Goal: Task Accomplishment & Management: Use online tool/utility

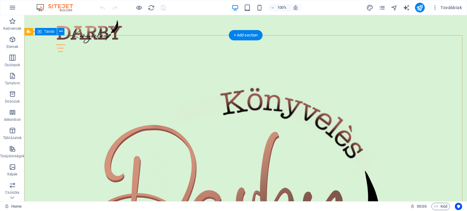
scroll to position [61, 0]
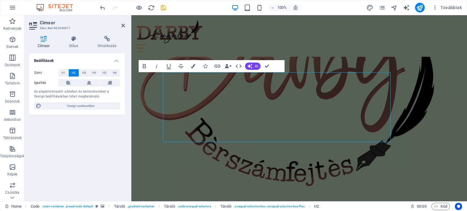
click at [115, 133] on div "Beállítások Szint H1 H2 H3 H4 H5 H6 Igazítás Az alapértelmezett színeket és bet…" at bounding box center [77, 124] width 96 height 143
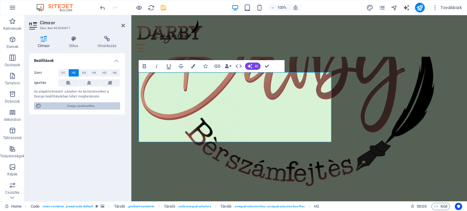
click at [81, 107] on span "Design szerkesztése" at bounding box center [80, 105] width 75 height 7
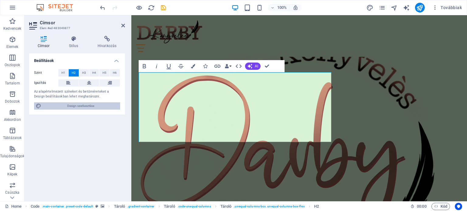
select select "px"
select select "400"
select select "px"
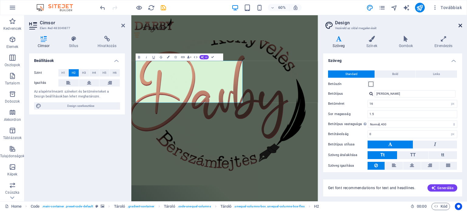
click at [460, 26] on icon at bounding box center [460, 25] width 4 height 5
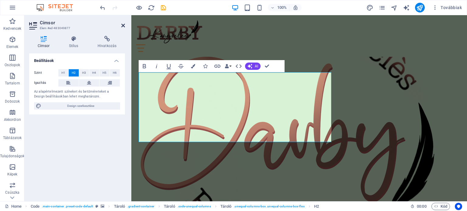
click at [124, 26] on icon at bounding box center [123, 25] width 4 height 5
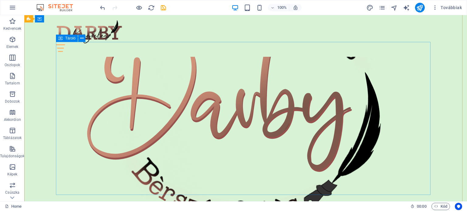
scroll to position [0, 0]
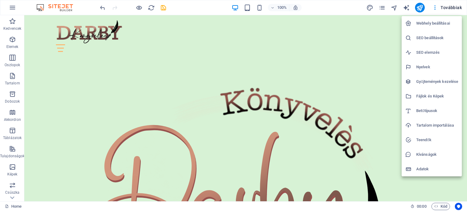
click at [429, 37] on h6 "SEO beállítások" at bounding box center [437, 37] width 42 height 7
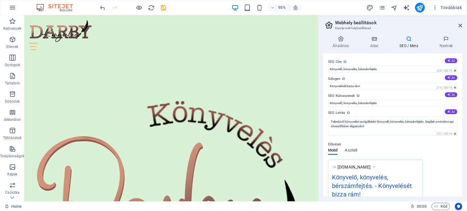
click at [409, 41] on icon at bounding box center [409, 39] width 38 height 6
click at [410, 43] on h4 "SEO / Meta" at bounding box center [410, 42] width 40 height 13
click at [373, 40] on icon at bounding box center [374, 39] width 27 height 6
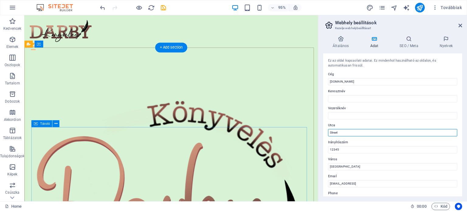
drag, startPoint x: 367, startPoint y: 146, endPoint x: 316, endPoint y: 140, distance: 51.8
drag, startPoint x: 339, startPoint y: 133, endPoint x: 324, endPoint y: 133, distance: 15.5
click at [325, 133] on div "Ez az oldal kapcsolati adatai. Ez mindenhol használható az oldalon, és automati…" at bounding box center [392, 124] width 139 height 143
type input "3465"
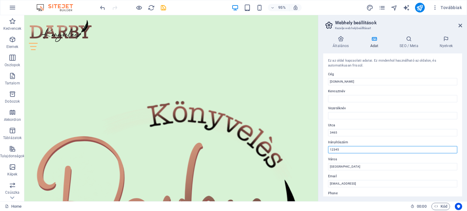
click at [339, 150] on input "12345" at bounding box center [392, 149] width 129 height 7
paste input "346"
type input "3465"
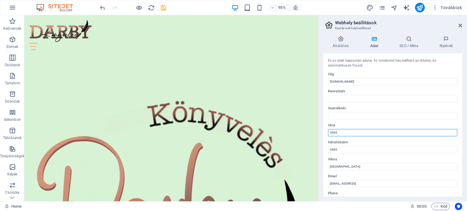
drag, startPoint x: 338, startPoint y: 133, endPoint x: 327, endPoint y: 134, distance: 11.0
click at [327, 134] on div "Ez az oldal kapcsolati adatai. Ez mindenhol használható az oldalon, és automati…" at bounding box center [392, 124] width 139 height 143
type input "József A u 51"
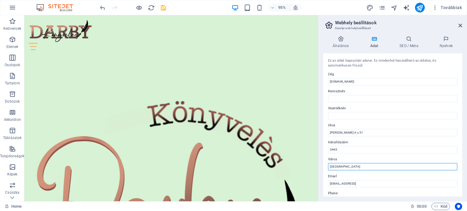
drag, startPoint x: 364, startPoint y: 181, endPoint x: 332, endPoint y: 175, distance: 32.5
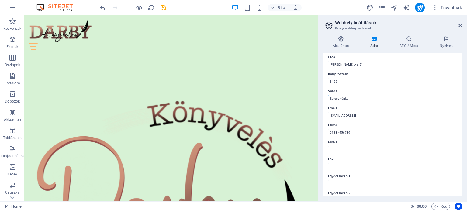
scroll to position [61, 0]
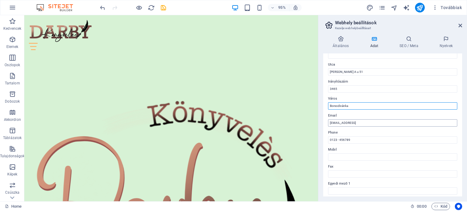
type input "Borsodivánka"
click at [359, 121] on input "d8b3528fe277e4711e417b362e3d09@cpanel.local" at bounding box center [392, 122] width 129 height 7
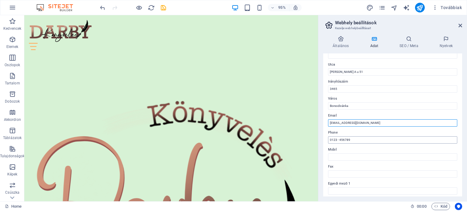
type input "[EMAIL_ADDRESS][DOMAIN_NAME]"
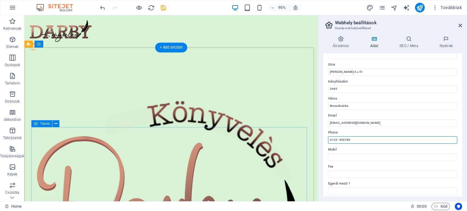
drag, startPoint x: 378, startPoint y: 153, endPoint x: 316, endPoint y: 143, distance: 63.1
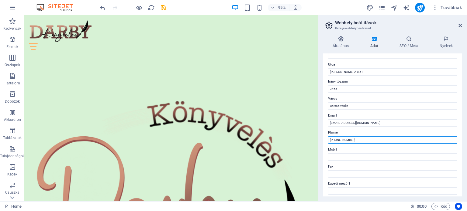
drag, startPoint x: 355, startPoint y: 137, endPoint x: 324, endPoint y: 137, distance: 30.4
click at [324, 137] on div "Ez az oldal kapcsolati adatai. Ez mindenhol használható az oldalon, és automati…" at bounding box center [392, 124] width 139 height 143
type input "+36303707667"
click at [344, 158] on input "Mobil" at bounding box center [392, 157] width 129 height 7
paste input "+36303707667"
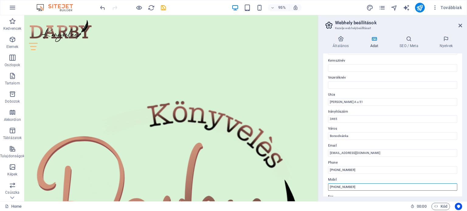
scroll to position [0, 0]
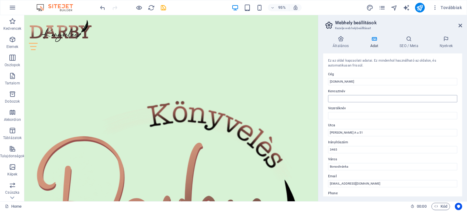
type input "+36303707667"
click at [343, 98] on input "Keresztnév" at bounding box center [392, 98] width 129 height 7
type input "Polly"
click at [342, 40] on icon at bounding box center [340, 39] width 35 height 6
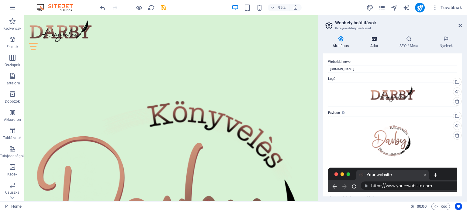
click at [373, 40] on icon at bounding box center [374, 39] width 27 height 6
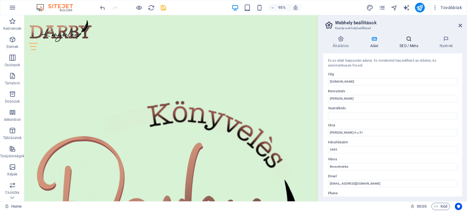
click at [409, 43] on h4 "SEO / Meta" at bounding box center [410, 42] width 40 height 13
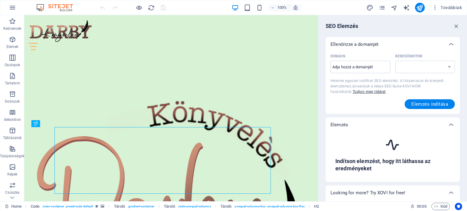
select select "google.com"
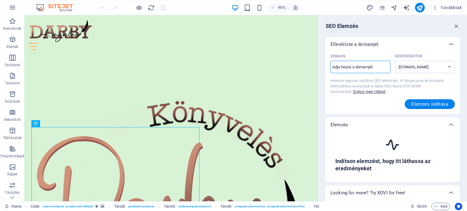
paste input "https://konyvelo.darby.hu/"
click at [424, 105] on span "Elemzés indítása" at bounding box center [429, 104] width 37 height 5
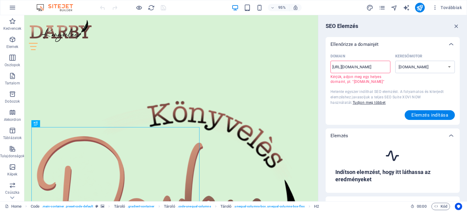
drag, startPoint x: 345, startPoint y: 67, endPoint x: 325, endPoint y: 67, distance: 20.1
click at [326, 67] on div "Domain https://konyvelo.darby.hu/ ​ Kérjük, adjon meg egy helyes domaint, pl. "…" at bounding box center [393, 88] width 134 height 73
click at [371, 69] on input "konyvelo.darby.hu/" at bounding box center [360, 67] width 60 height 10
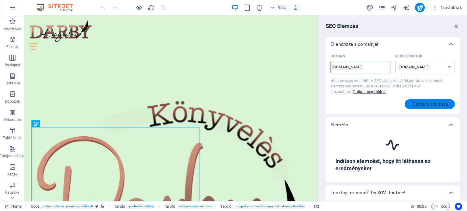
type input "[DOMAIN_NAME]"
click at [424, 107] on button "Elemzés indítása" at bounding box center [430, 104] width 50 height 10
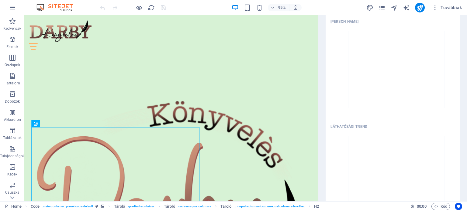
scroll to position [1, 0]
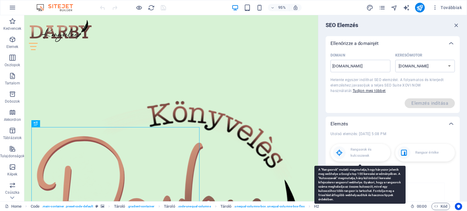
click at [360, 152] on p "Rangsorok és kulcsszavak" at bounding box center [368, 153] width 37 height 12
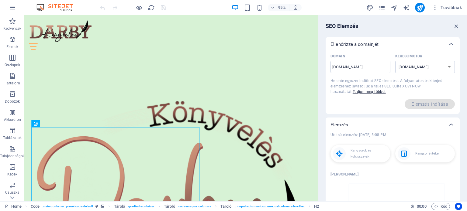
scroll to position [0, 0]
click at [450, 45] on icon at bounding box center [450, 44] width 7 height 7
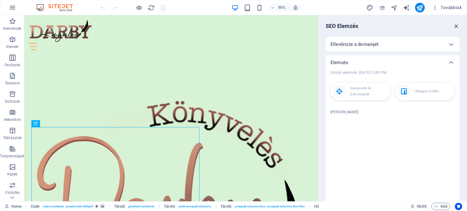
click at [455, 26] on icon "button" at bounding box center [456, 26] width 7 height 7
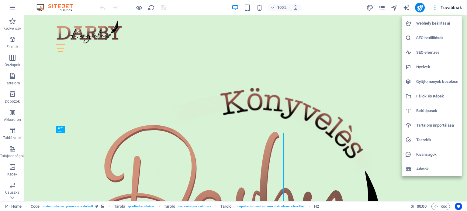
click at [433, 37] on h6 "SEO beállítások" at bounding box center [437, 37] width 42 height 7
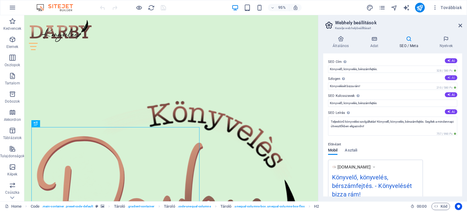
click at [448, 77] on icon at bounding box center [448, 77] width 3 height 3
type input "Bízza ránk a könyvelést, és élvezze a sikert!"
click at [451, 60] on button "AI" at bounding box center [451, 60] width 12 height 5
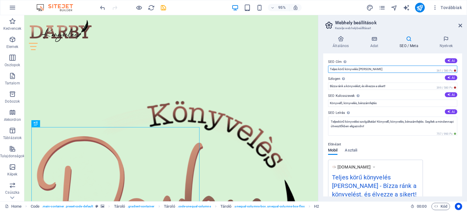
drag, startPoint x: 385, startPoint y: 70, endPoint x: 359, endPoint y: 69, distance: 26.8
click at [359, 69] on input "Teljes körű könyvelés Papp Sándornétól" at bounding box center [392, 69] width 129 height 7
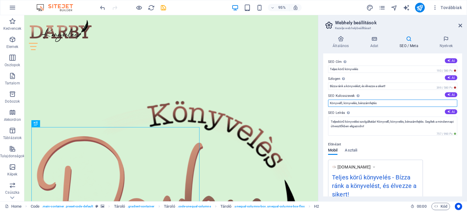
drag, startPoint x: 404, startPoint y: 117, endPoint x: 328, endPoint y: 111, distance: 76.3
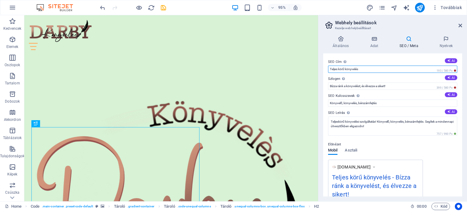
click at [366, 70] on input "Teljes körű könyvelés" at bounding box center [392, 69] width 129 height 7
paste input "Könyvelő, könyvelés, bérszámfejtés"
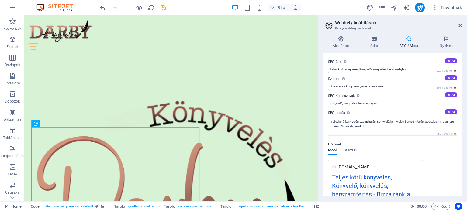
type input "Teljes körű könyvelés, Könyvelő, könyvelés, bérszámfejtés"
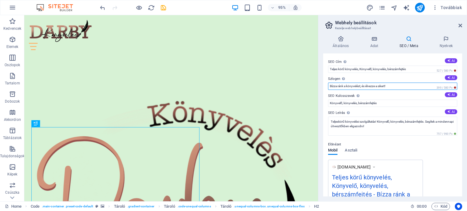
click at [412, 85] on input "Bízza ránk a könyvelést, és élvezze a sikert!" at bounding box center [392, 86] width 129 height 7
drag, startPoint x: 361, startPoint y: 86, endPoint x: 342, endPoint y: 89, distance: 19.2
click at [341, 89] on input "Bízza ránk a könyvelést, és élvezze a sikert!" at bounding box center [392, 86] width 129 height 7
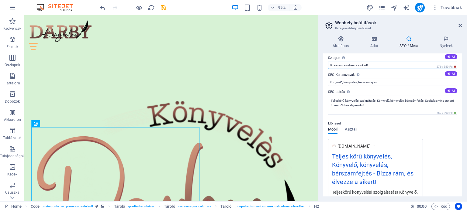
scroll to position [30, 0]
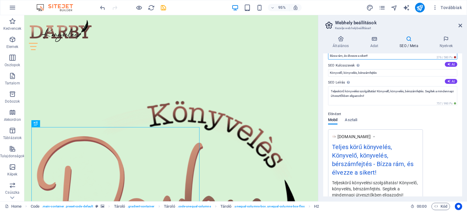
type input "Bízza rám, és élvezze a sikert!"
click at [379, 106] on div "Előnézet Mobil Asztali www.example.com Teljes körű könyvelés, Könyvelő, könyvel…" at bounding box center [392, 154] width 129 height 96
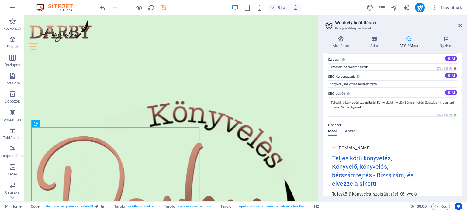
scroll to position [0, 0]
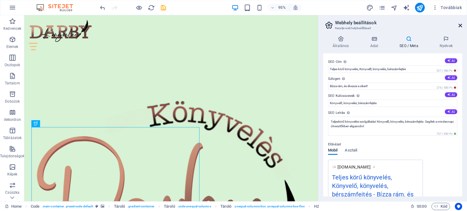
click at [458, 25] on icon at bounding box center [460, 25] width 4 height 5
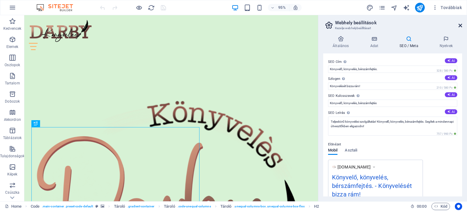
click at [460, 26] on icon at bounding box center [460, 25] width 4 height 5
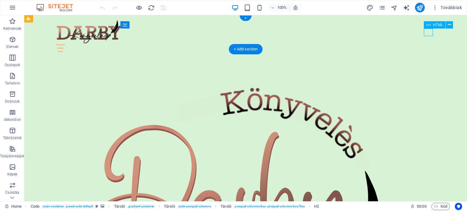
click at [428, 44] on div at bounding box center [245, 48] width 379 height 8
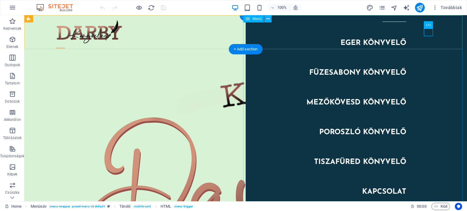
scroll to position [20, 0]
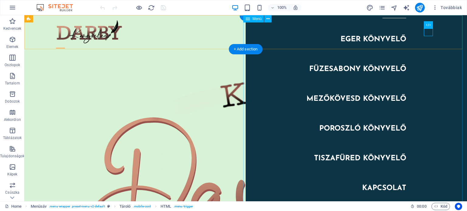
click at [346, 155] on nav "Home Eger könyvelő Füzesabony könyvelő Mezőkövesd könyvelő Poroszló könyvelő Ti…" at bounding box center [356, 108] width 221 height 186
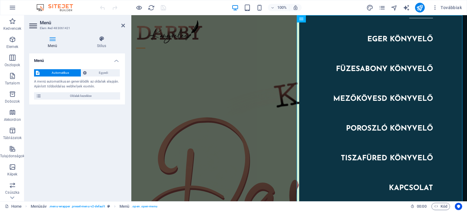
click at [125, 25] on aside "Menü Elem #ed-483061421 Menü Stílus Menü Automatikus Egyedi A menü automatikusa…" at bounding box center [77, 108] width 107 height 186
click at [121, 27] on icon at bounding box center [123, 25] width 4 height 5
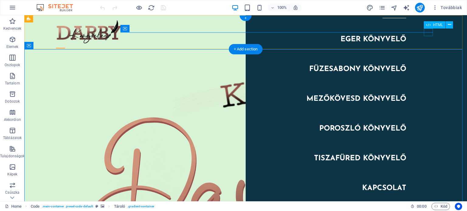
click at [65, 44] on div at bounding box center [60, 48] width 9 height 8
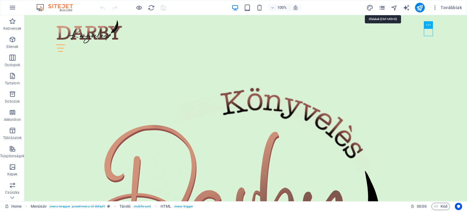
click at [0, 0] on icon "pages" at bounding box center [0, 0] width 0 height 0
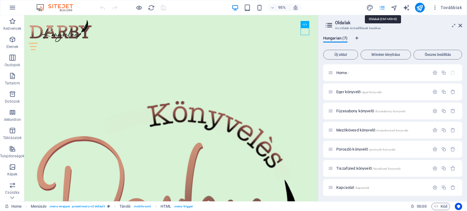
scroll to position [11, 0]
click at [433, 92] on icon "button" at bounding box center [434, 91] width 5 height 5
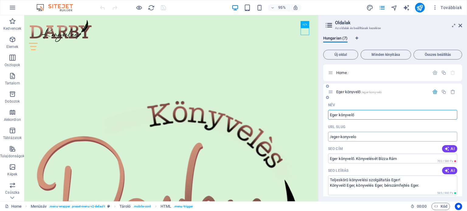
scroll to position [61, 0]
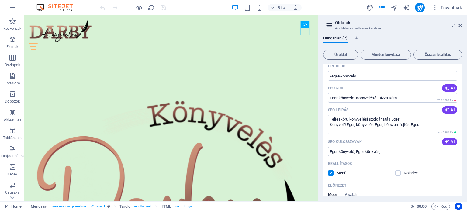
click at [376, 152] on input "Eger könyvelő, Eger könyvés," at bounding box center [392, 152] width 129 height 10
click at [391, 151] on input "Eger könyvelő, Eger könyvelés," at bounding box center [392, 152] width 129 height 10
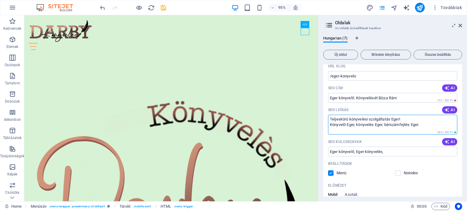
drag, startPoint x: 355, startPoint y: 125, endPoint x: 329, endPoint y: 128, distance: 25.4
click at [329, 128] on textarea "Teljeskörű könyvelési szolgáltatás Eger! Könyvelő Eger, könyvelés Eger, bérszám…" at bounding box center [392, 125] width 129 height 20
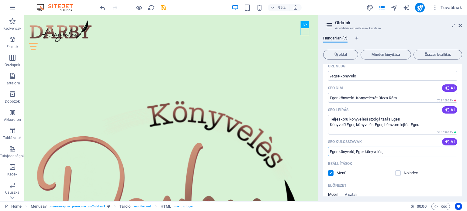
click at [390, 153] on input "Eger könyvelő, Eger könyvelés," at bounding box center [392, 152] width 129 height 10
paste input "Könyvelő Eger"
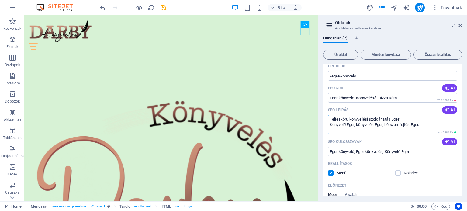
drag, startPoint x: 384, startPoint y: 125, endPoint x: 378, endPoint y: 125, distance: 6.7
click at [378, 125] on textarea "Teljeskörű könyvelési szolgáltatás Eger! Könyvelő Eger, könyvelés Eger, bérszám…" at bounding box center [392, 125] width 129 height 20
drag, startPoint x: 356, startPoint y: 125, endPoint x: 383, endPoint y: 126, distance: 26.5
click at [383, 126] on textarea "Teljeskörű könyvelési szolgáltatás Eger! Könyvelő Eger, könyvelés Eger, bérszám…" at bounding box center [392, 125] width 129 height 20
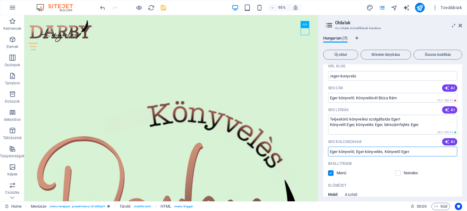
click at [416, 154] on input "Eger könyvelő, Eger könyvelés, Könyvelő Eger" at bounding box center [392, 152] width 129 height 10
paste input "könyvelés Eger"
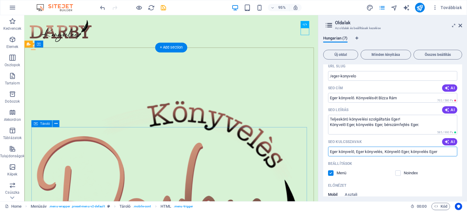
type input "Eger könyvelő, Eger könyvelés, Könyvelő Eger, könyvelés Eger"
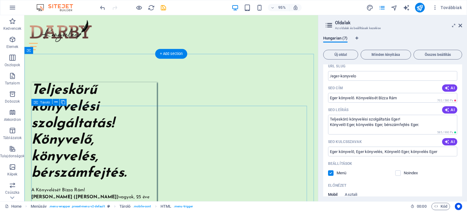
scroll to position [1185, 0]
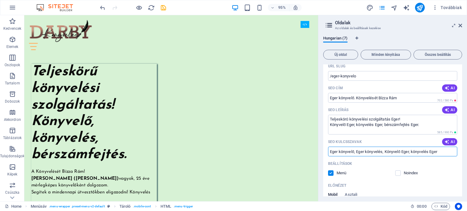
drag, startPoint x: 365, startPoint y: 152, endPoint x: 356, endPoint y: 151, distance: 8.6
click at [356, 151] on input "Eger könyvelő, Eger könyvelés, Könyvelő Eger, könyvelés Eger" at bounding box center [392, 152] width 129 height 10
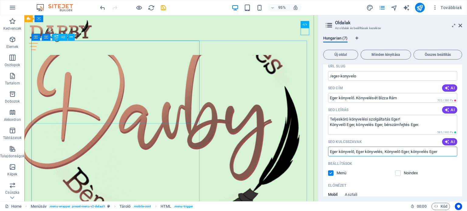
scroll to position [0, 0]
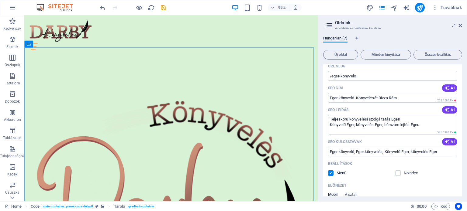
click at [329, 26] on icon at bounding box center [328, 25] width 9 height 9
click at [454, 25] on icon at bounding box center [454, 25] width 0 height 5
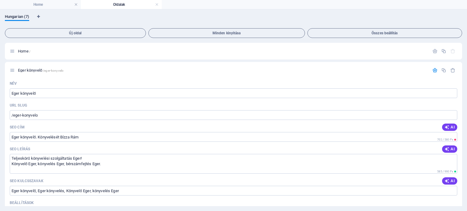
click at [113, 5] on h4 "Oldalak" at bounding box center [121, 4] width 81 height 7
click at [41, 0] on li "Home" at bounding box center [40, 4] width 81 height 9
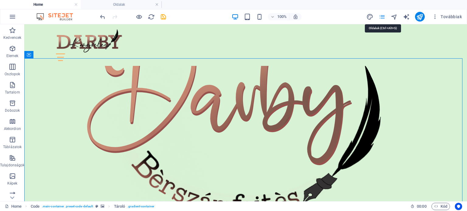
click at [0, 0] on icon "pages" at bounding box center [0, 0] width 0 height 0
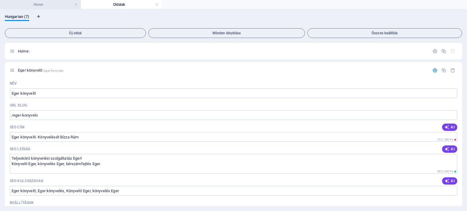
click at [40, 6] on h4 "Home" at bounding box center [40, 4] width 81 height 7
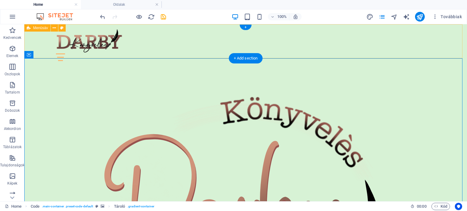
click at [430, 53] on div at bounding box center [245, 57] width 379 height 8
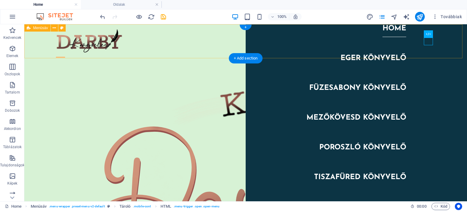
click at [230, 31] on div "Home Eger könyvelő Füzesabony könyvelő Mezőkövesd könyvelő Poroszló könyvelő Ti…" at bounding box center [245, 41] width 443 height 34
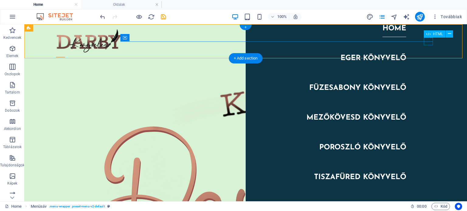
click at [65, 53] on div at bounding box center [60, 57] width 9 height 8
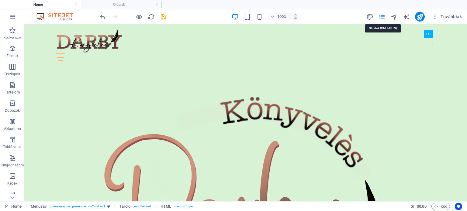
click at [0, 0] on icon "pages" at bounding box center [0, 0] width 0 height 0
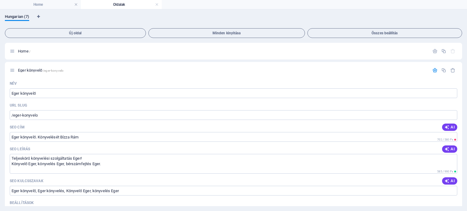
click at [118, 5] on h4 "Oldalak" at bounding box center [121, 4] width 81 height 7
click at [39, 16] on icon "Nyelv fülek" at bounding box center [38, 17] width 3 height 4
select select "65"
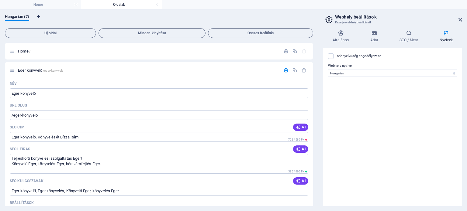
click at [39, 16] on icon "Nyelv fülek" at bounding box center [38, 17] width 3 height 4
click at [413, 37] on h4 "SEO / Meta" at bounding box center [410, 36] width 40 height 13
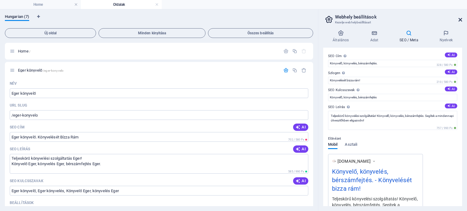
click at [460, 18] on icon at bounding box center [460, 19] width 4 height 5
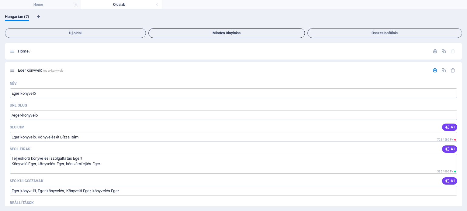
click at [207, 33] on span "Minden kinyitása" at bounding box center [226, 33] width 151 height 4
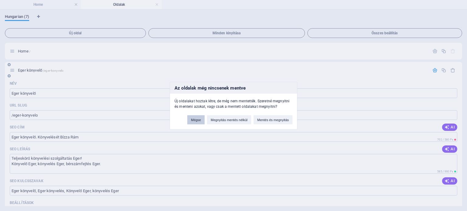
click at [197, 121] on button "Mégse" at bounding box center [195, 119] width 17 height 9
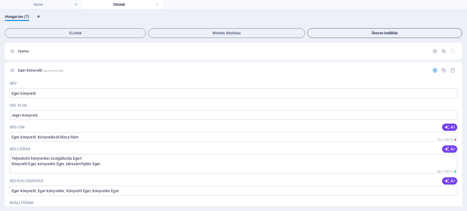
click at [372, 33] on span "Összes beállítás" at bounding box center [384, 33] width 149 height 4
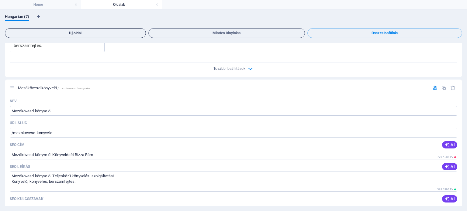
scroll to position [774, 0]
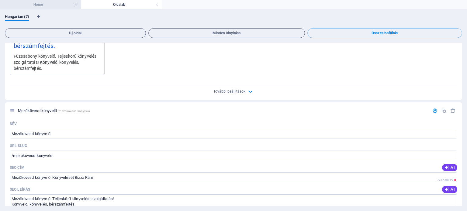
click at [75, 5] on link at bounding box center [76, 5] width 4 height 6
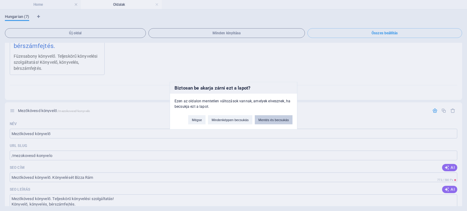
click at [277, 119] on button "Mentés és becsukás" at bounding box center [274, 119] width 38 height 9
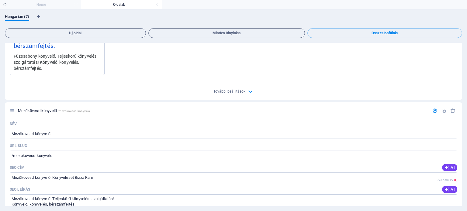
click at [157, 14] on div "Hungarian (7)" at bounding box center [233, 20] width 457 height 12
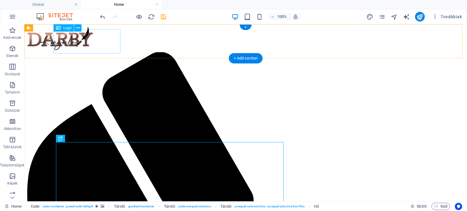
scroll to position [0, 0]
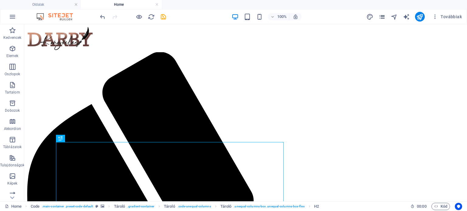
click at [383, 16] on icon "pages" at bounding box center [381, 16] width 7 height 7
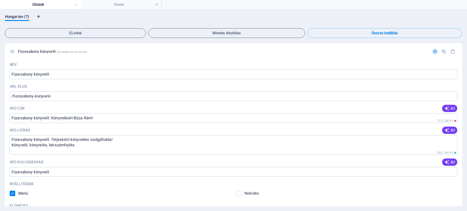
scroll to position [530, 0]
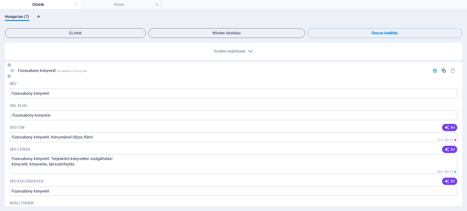
click at [441, 70] on icon "button" at bounding box center [443, 70] width 5 height 5
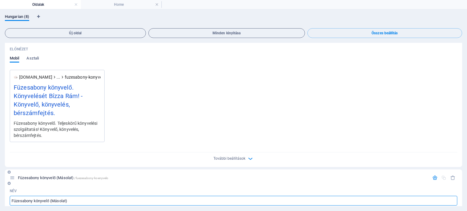
scroll to position [812, 0]
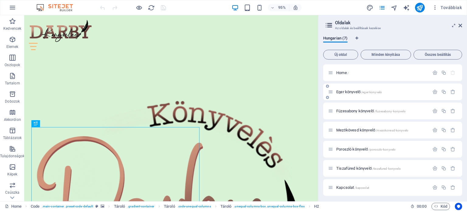
click at [350, 91] on span "Eger könyvelő /eger-konyvelo" at bounding box center [359, 92] width 46 height 5
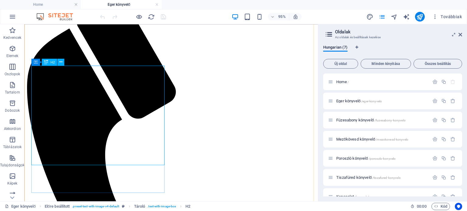
scroll to position [61, 0]
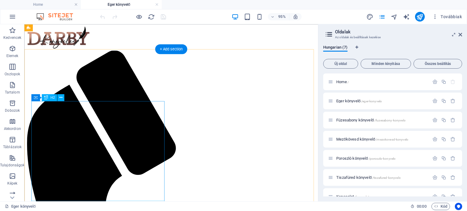
scroll to position [0, 0]
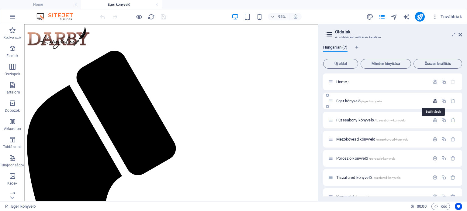
click at [0, 0] on icon "button" at bounding box center [0, 0] width 0 height 0
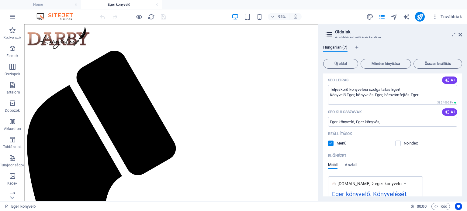
scroll to position [91, 0]
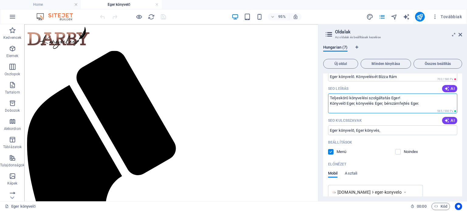
drag, startPoint x: 384, startPoint y: 103, endPoint x: 332, endPoint y: 106, distance: 51.5
click at [332, 106] on textarea "Teljeskörű könyvelési szolgáltatás Eger! Könyvelő Eger, könyvelés Eger, bérszám…" at bounding box center [392, 104] width 129 height 20
click at [388, 131] on input "Eger könyvelő, Eger könyvés," at bounding box center [392, 131] width 129 height 10
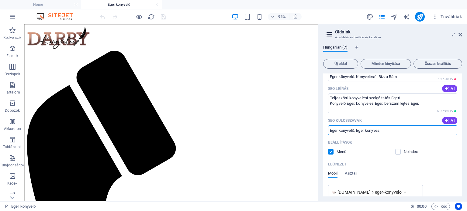
paste input "önyvelő Eger, könyvelés Eger,"
click at [383, 130] on input "Eger könyvelő, Eger könyvés, önyvelő Eger, könyvelés Eger," at bounding box center [392, 131] width 129 height 10
click at [426, 146] on div "Beállítások" at bounding box center [392, 143] width 129 height 10
type input "Eger könyvelő, Eger könyvés, könyvelő Eger, könyvelés Eger,"
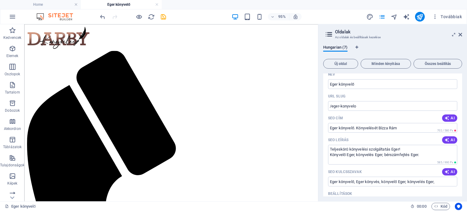
scroll to position [61, 0]
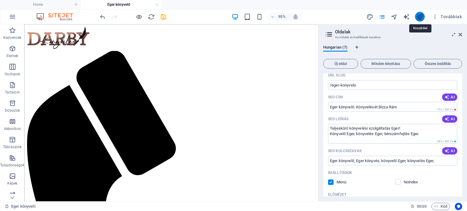
click at [418, 16] on icon "publish" at bounding box center [419, 16] width 7 height 7
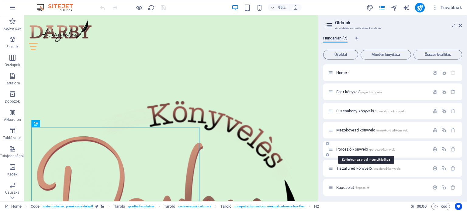
click at [350, 150] on span "Poroszló könyvelő /poroszlo-konyvelo" at bounding box center [365, 149] width 59 height 5
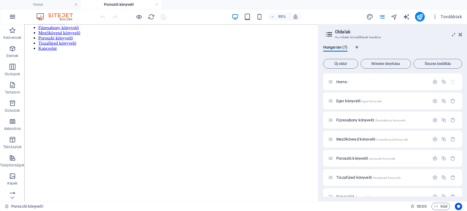
click at [11, 18] on icon "button" at bounding box center [12, 16] width 7 height 7
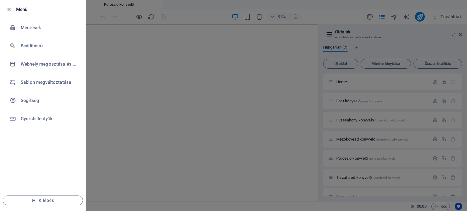
click at [104, 133] on div at bounding box center [233, 105] width 467 height 211
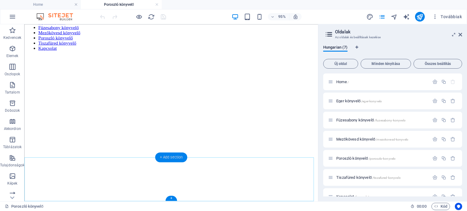
click at [173, 159] on div "+ Add section" at bounding box center [171, 158] width 32 height 10
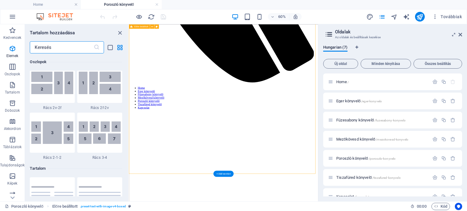
scroll to position [1064, 0]
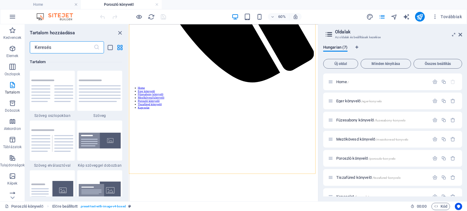
click at [52, 49] on input "text" at bounding box center [62, 47] width 64 height 12
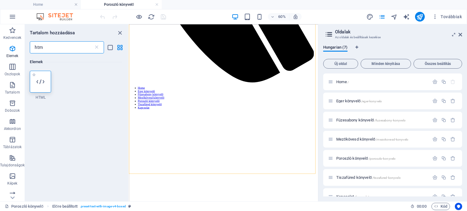
scroll to position [0, 0]
type input "htm"
click at [38, 81] on icon at bounding box center [40, 82] width 8 height 8
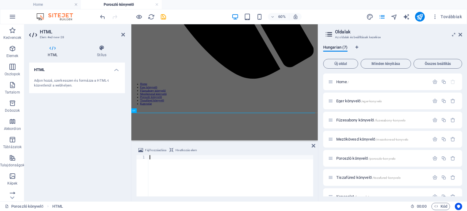
scroll to position [434, 0]
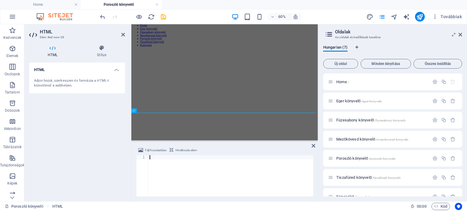
type textarea "[URL][DOMAIN_NAME]"
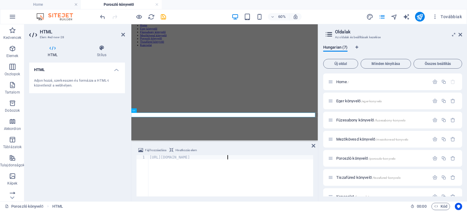
click at [264, 148] on div "Fájl hozzáadása Hivatkozás elem" at bounding box center [224, 151] width 177 height 9
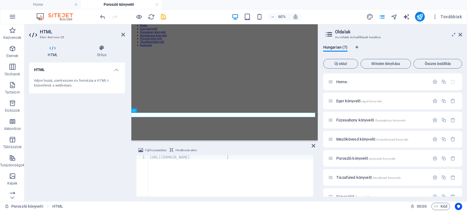
click at [182, 157] on div "https://share.google/Huo8VCyTy4pfZZecf" at bounding box center [230, 180] width 165 height 50
click at [184, 151] on span "Hivatkozás elem" at bounding box center [186, 150] width 22 height 7
click at [197, 176] on div "https://share.google/Huo8VCyTy4pfZZecf" at bounding box center [230, 175] width 165 height 41
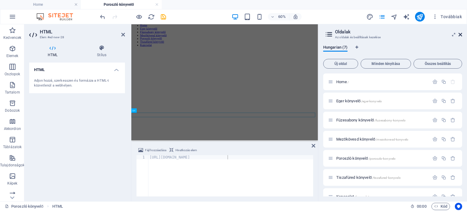
click at [0, 0] on icon at bounding box center [0, 0] width 0 height 0
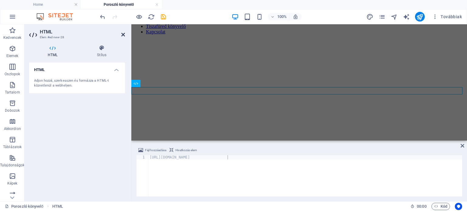
click at [123, 35] on icon at bounding box center [123, 34] width 4 height 5
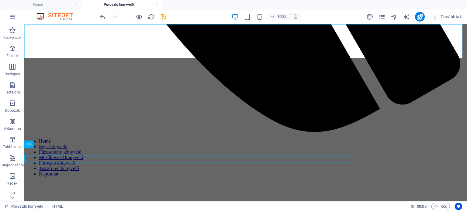
scroll to position [426, 0]
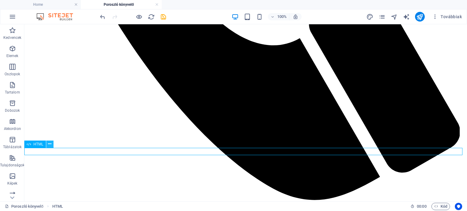
click at [50, 143] on icon at bounding box center [49, 144] width 3 height 6
click at [248, 145] on div "+ Add section" at bounding box center [246, 148] width 34 height 10
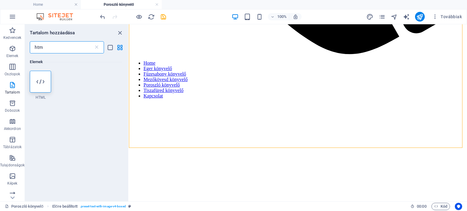
drag, startPoint x: 60, startPoint y: 47, endPoint x: 29, endPoint y: 47, distance: 31.0
click at [30, 47] on input "htm" at bounding box center [62, 47] width 64 height 12
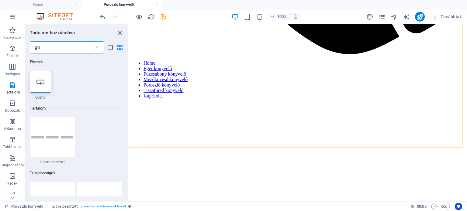
type input "g"
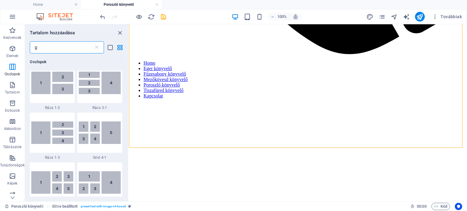
scroll to position [395, 0]
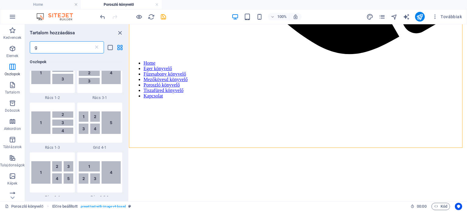
click at [56, 43] on input "g" at bounding box center [62, 47] width 64 height 12
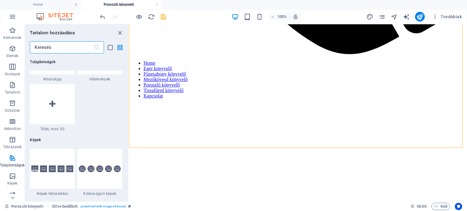
scroll to position [3033, 0]
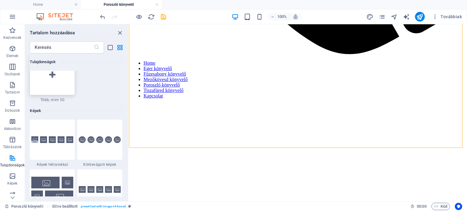
click at [51, 75] on icon at bounding box center [52, 75] width 6 height 8
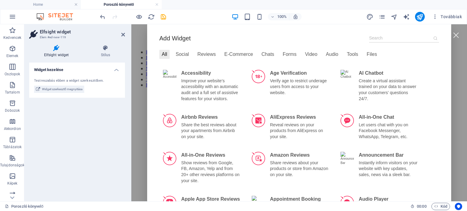
scroll to position [0, 0]
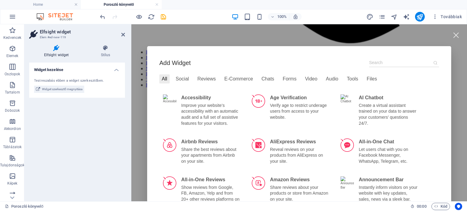
click at [381, 64] on input at bounding box center [404, 62] width 70 height 9
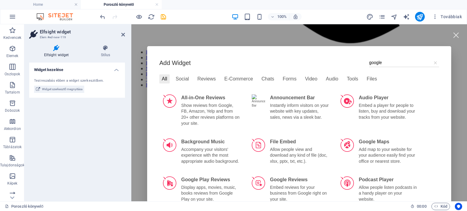
type input "google"
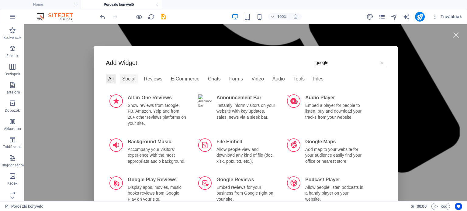
click at [120, 79] on div "Social" at bounding box center [129, 78] width 18 height 9
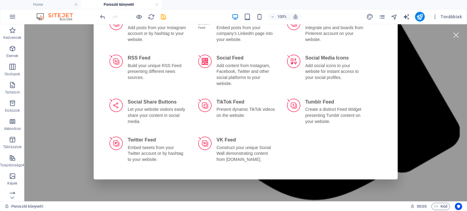
scroll to position [0, 0]
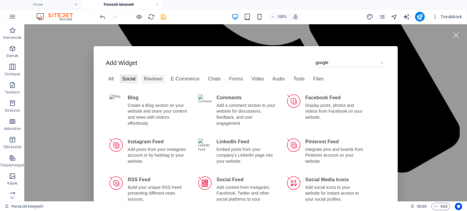
click at [146, 79] on div "Reviews" at bounding box center [152, 78] width 23 height 9
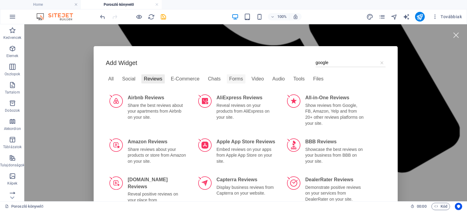
click at [227, 78] on div "Forms" at bounding box center [236, 78] width 19 height 9
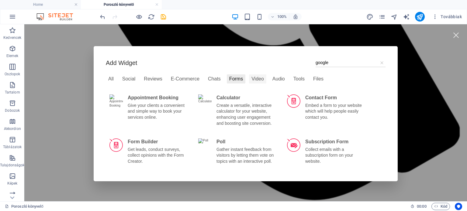
click at [251, 81] on div "Video" at bounding box center [257, 78] width 17 height 9
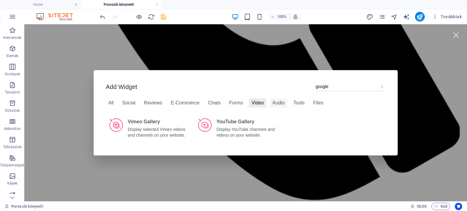
click at [272, 103] on div "Audio" at bounding box center [278, 102] width 17 height 9
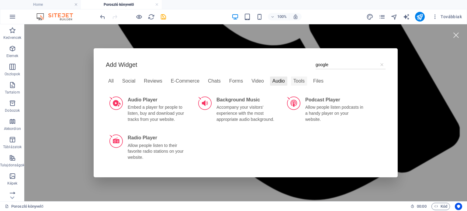
click at [291, 82] on div "Tools" at bounding box center [299, 81] width 16 height 9
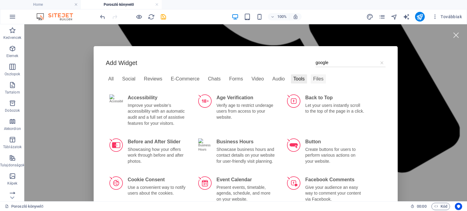
click at [311, 79] on div "Files" at bounding box center [318, 78] width 15 height 9
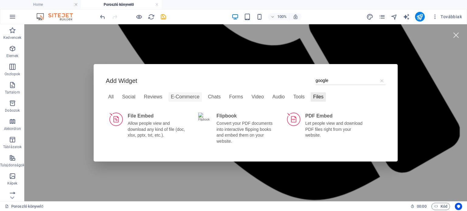
click at [184, 101] on div "E-Commerce" at bounding box center [184, 96] width 33 height 9
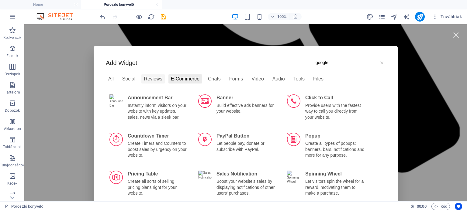
click at [144, 79] on div "Reviews" at bounding box center [152, 78] width 23 height 9
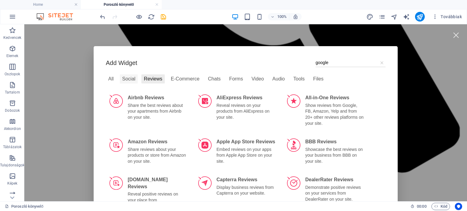
click at [122, 81] on div "Social" at bounding box center [129, 78] width 18 height 9
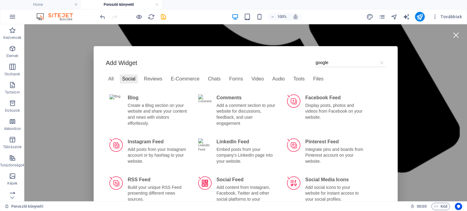
click at [449, 36] on div at bounding box center [456, 35] width 14 height 14
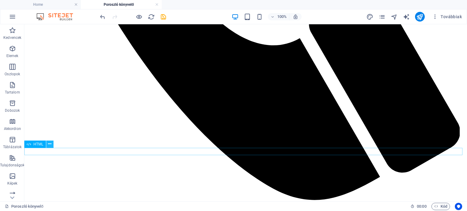
click at [51, 142] on button at bounding box center [49, 144] width 7 height 7
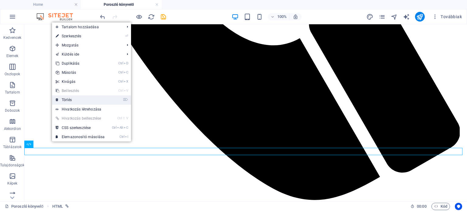
click at [73, 99] on link "⌦ Törlés" at bounding box center [80, 99] width 56 height 9
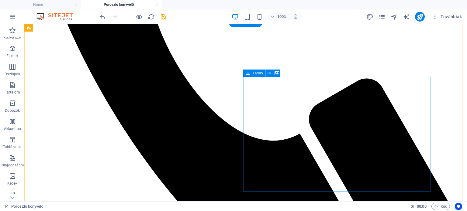
scroll to position [328, 0]
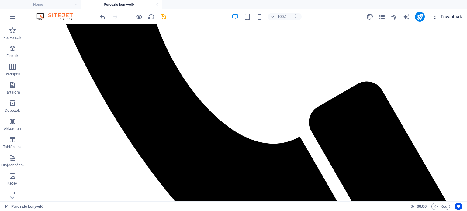
click at [436, 18] on icon "button" at bounding box center [435, 17] width 6 height 6
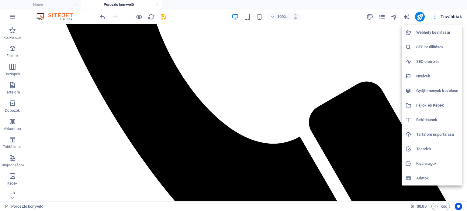
click at [430, 46] on h6 "SEO beállítások" at bounding box center [437, 46] width 42 height 7
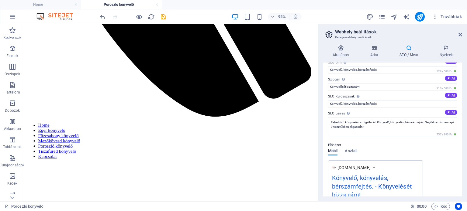
scroll to position [0, 0]
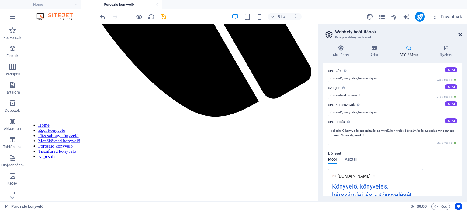
click at [461, 36] on icon at bounding box center [460, 34] width 4 height 5
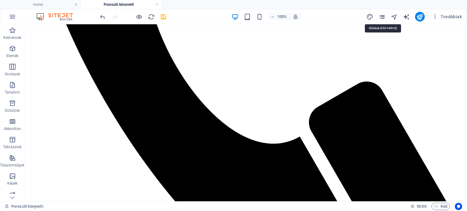
click at [383, 17] on icon "pages" at bounding box center [381, 16] width 7 height 7
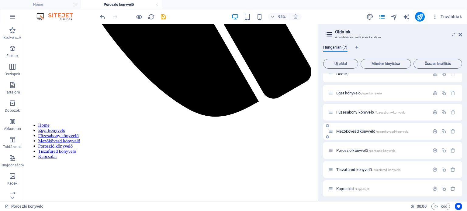
scroll to position [11, 0]
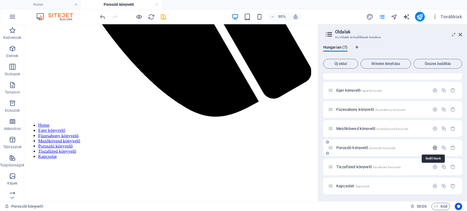
click at [433, 146] on icon "button" at bounding box center [434, 147] width 5 height 5
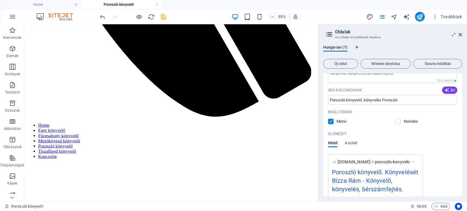
scroll to position [223, 0]
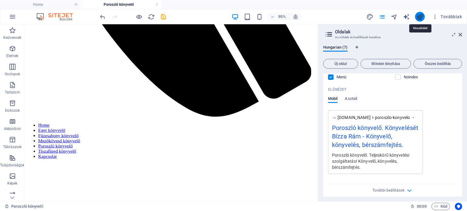
click at [420, 19] on icon "publish" at bounding box center [419, 16] width 7 height 7
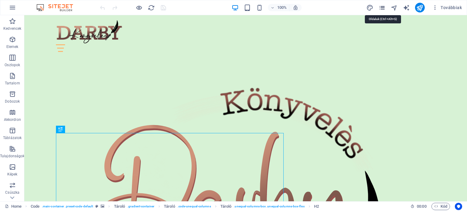
click at [0, 0] on icon "pages" at bounding box center [0, 0] width 0 height 0
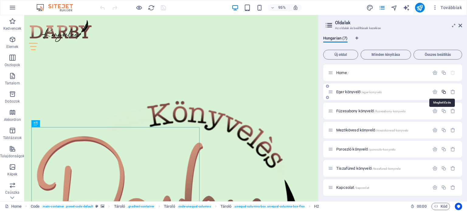
click at [0, 0] on icon "button" at bounding box center [0, 0] width 0 height 0
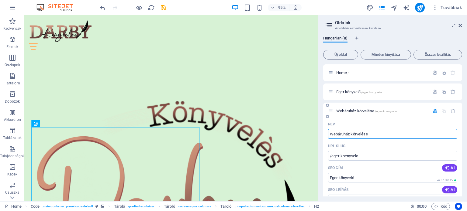
scroll to position [30, 0]
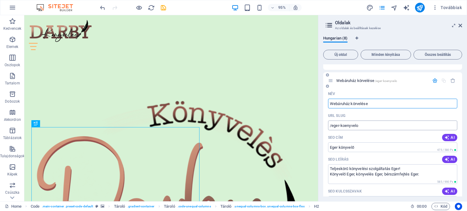
type input "Webáruház körvelése"
drag, startPoint x: 353, startPoint y: 125, endPoint x: 341, endPoint y: 127, distance: 11.7
click at [341, 127] on input "/eger-koenyvelo" at bounding box center [392, 126] width 129 height 10
type input "/webaruhaz-konyveles"
click at [357, 104] on input "Webáruház körvelése" at bounding box center [392, 104] width 129 height 10
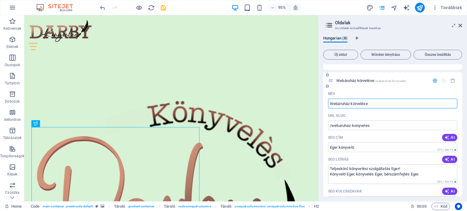
click at [358, 105] on input "Webáruház körvelése" at bounding box center [392, 104] width 129 height 10
type input "Webáruház könyvelése"
click at [399, 85] on div "Webáruház könyvelése /webaruhaz-konyveles" at bounding box center [392, 80] width 139 height 17
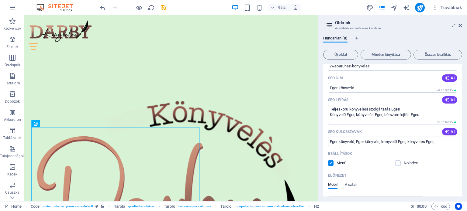
scroll to position [61, 0]
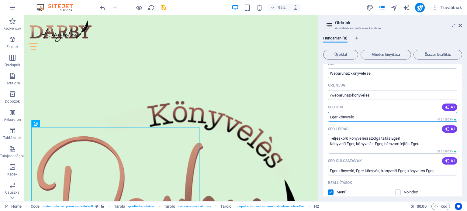
drag, startPoint x: 356, startPoint y: 115, endPoint x: 325, endPoint y: 116, distance: 31.0
click at [325, 116] on div "Név Webáruház könyvelése ​ URL SLUG /webaruhaz-konyveles ​ SEO cím AI Eger köny…" at bounding box center [392, 182] width 139 height 247
paste input "Webáruház könyvelése"
type input "Webáruház könyvelése"
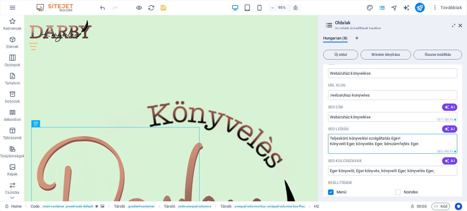
click at [331, 138] on textarea "Teljeskörű könyvelési szolgáltatás Eger! Könyvelő Eger, könyvelés Eger, bérszám…" at bounding box center [392, 144] width 129 height 20
paste textarea "Webáruház könyvelése"
type textarea "Webáruház könyvelése. Teljeskörű könyvelési szolgáltatás Eger! Könyvelő Eger, k…"
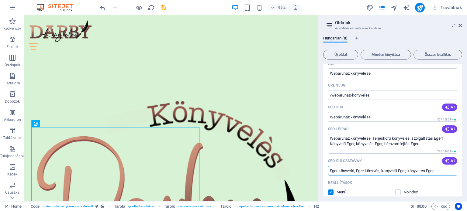
click at [330, 172] on input "Eger könyvelő, Eger könyvés, könyvelő Eger, könyvelés Eger," at bounding box center [392, 171] width 129 height 10
paste input "Webáruház könyvelése"
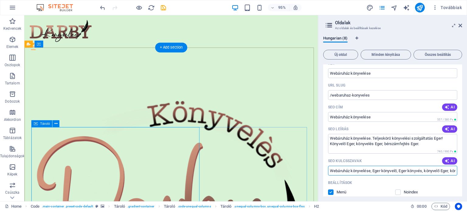
type input "Webáruház könyvelése, Eger könyvelő, Eger könyvés, könyvelő Eger, könyvelés Ege…"
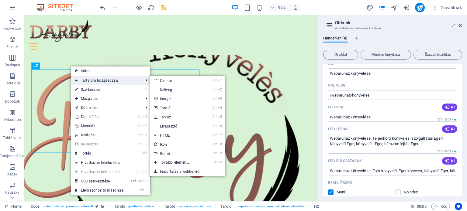
click at [104, 81] on span "Tartalom hozzáadása" at bounding box center [106, 80] width 70 height 9
click at [167, 81] on link "Ctrl 1 Címsor" at bounding box center [176, 80] width 52 height 9
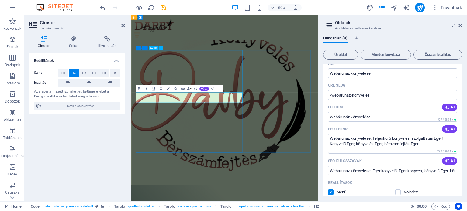
drag, startPoint x: 200, startPoint y: 91, endPoint x: 288, endPoint y: 63, distance: 92.2
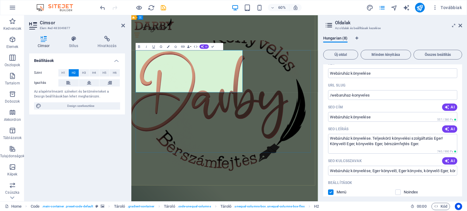
drag, startPoint x: 393, startPoint y: 103, endPoint x: 409, endPoint y: 71, distance: 36.0
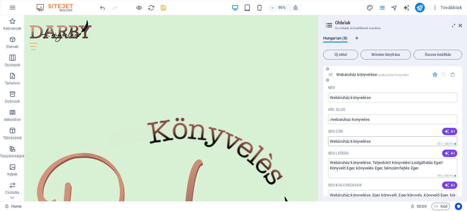
scroll to position [0, 0]
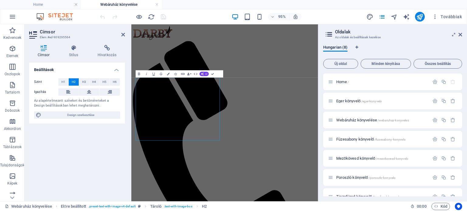
click at [66, 164] on div "Beállítások Szint H1 H2 H3 H4 H5 H6 Igazítás Az alapértelmezett színeket és bet…" at bounding box center [77, 130] width 96 height 134
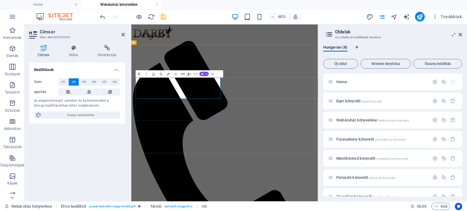
scroll to position [0, 2]
click at [0, 0] on icon "button" at bounding box center [0, 0] width 0 height 0
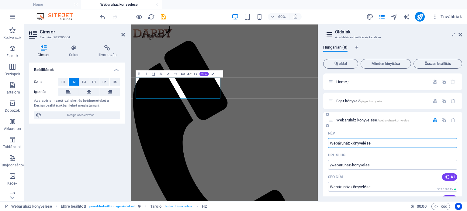
scroll to position [91, 0]
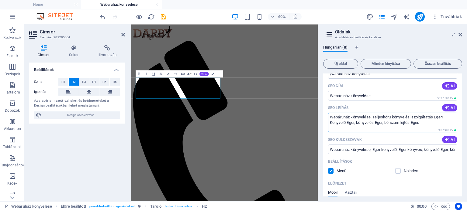
drag, startPoint x: 446, startPoint y: 116, endPoint x: 331, endPoint y: 115, distance: 115.5
click at [331, 115] on textarea "Webáruház könyvelése. Teljeskörű könyvelési szolgáltatás Eger! Könyvelő Eger, k…" at bounding box center [392, 123] width 129 height 20
drag, startPoint x: 219, startPoint y: 141, endPoint x: 146, endPoint y: 125, distance: 75.6
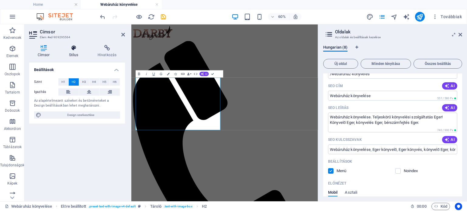
click at [75, 50] on icon at bounding box center [73, 48] width 26 height 6
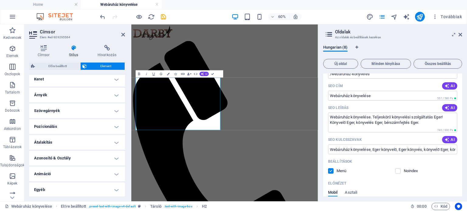
scroll to position [0, 0]
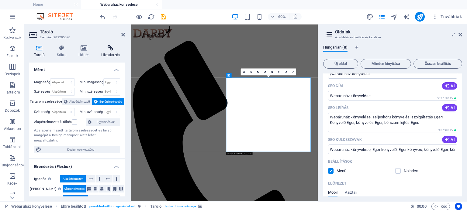
click at [114, 48] on icon at bounding box center [110, 48] width 29 height 6
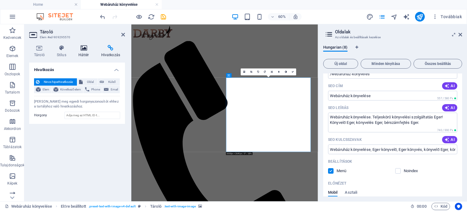
click at [86, 50] on icon at bounding box center [84, 48] width 20 height 6
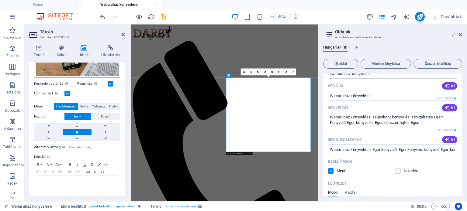
scroll to position [99, 0]
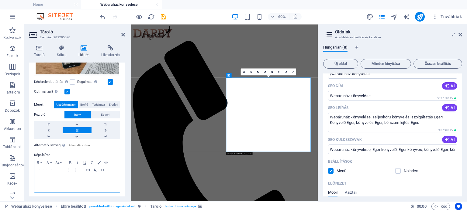
click at [40, 180] on p at bounding box center [76, 179] width 79 height 5
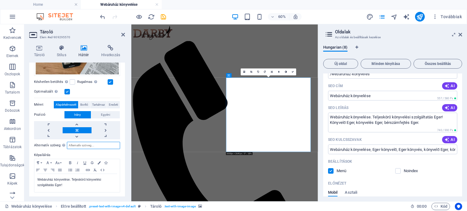
click at [78, 143] on input "Alternatív szöveg Az alternatív szöveget azok az eszközök használják, amelyek n…" at bounding box center [93, 145] width 53 height 7
paste input "Webáruház könyvelése. Teljeskörű könyvelési szolgáltatás Eger!"
type input "Webáruház könyvelése. Teljeskörű könyvelési szolgáltatás Eger!"
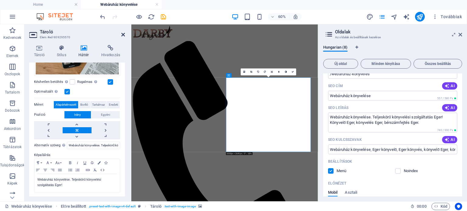
click at [123, 36] on icon at bounding box center [123, 34] width 4 height 5
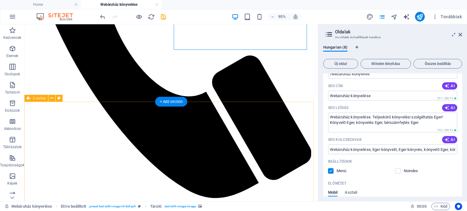
scroll to position [243, 0]
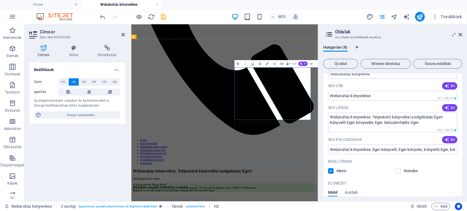
scroll to position [91, 0]
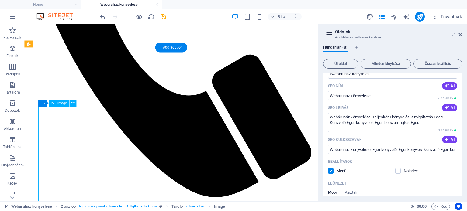
select select "%"
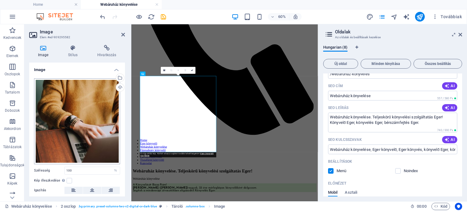
scroll to position [45, 0]
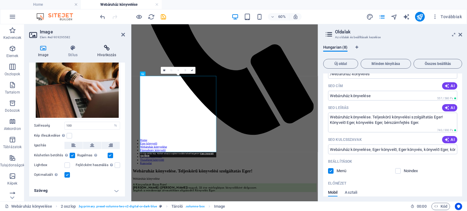
click at [106, 45] on icon at bounding box center [107, 48] width 36 height 6
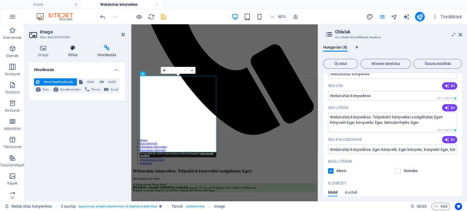
click at [76, 51] on icon at bounding box center [73, 48] width 27 height 6
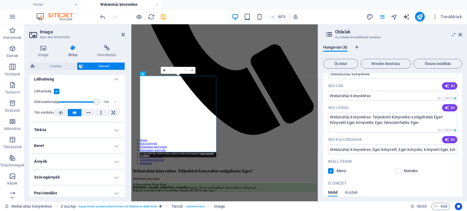
scroll to position [140, 0]
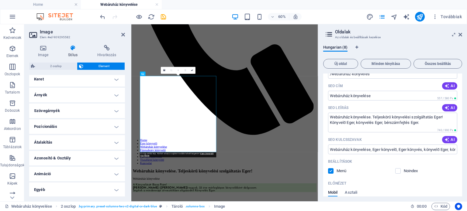
click at [110, 187] on h4 "Egyéb" at bounding box center [77, 190] width 96 height 15
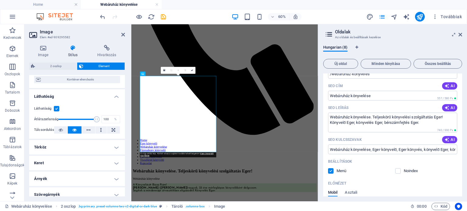
scroll to position [0, 0]
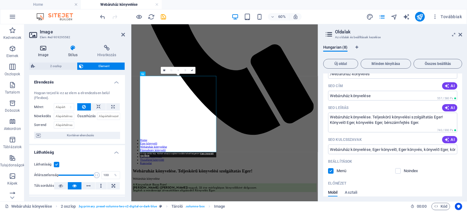
click at [46, 54] on h4 "Image" at bounding box center [44, 51] width 30 height 13
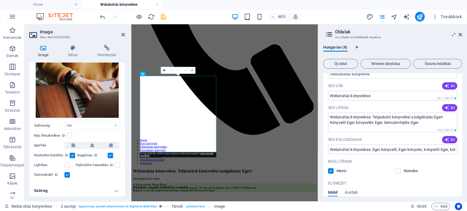
click at [116, 189] on h4 "Szöveg" at bounding box center [77, 191] width 96 height 15
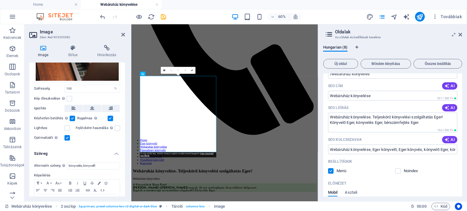
scroll to position [102, 0]
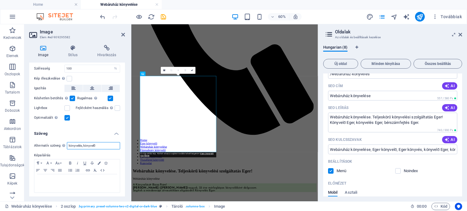
drag, startPoint x: 97, startPoint y: 146, endPoint x: 52, endPoint y: 146, distance: 45.0
click at [52, 146] on div "Alternatív szöveg Az alternatív szöveget azok az eszközök használják, amelyek n…" at bounding box center [77, 145] width 86 height 7
paste input "Webáruház könyvelése. Teljeskörű könyvelési szolgáltatás Eger!"
type input "Webáruház könyvelése. Teljeskörű könyvelési szolgáltatás Eger!"
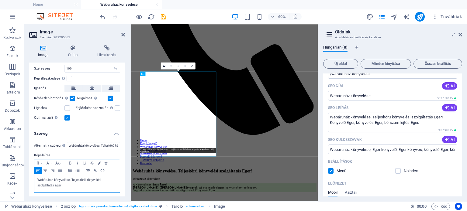
scroll to position [31, 0]
drag, startPoint x: 289, startPoint y: 49, endPoint x: 343, endPoint y: 41, distance: 55.0
click at [343, 40] on div "Home Eger könyvelő Webáruház könyvelése Füzesabony könyvelő Mezőkövesd könyvelő…" at bounding box center [287, 21] width 306 height 475
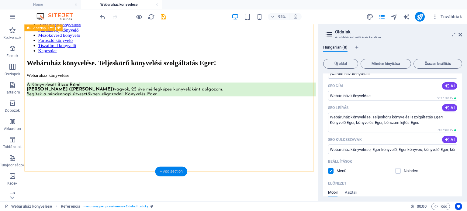
scroll to position [486, 0]
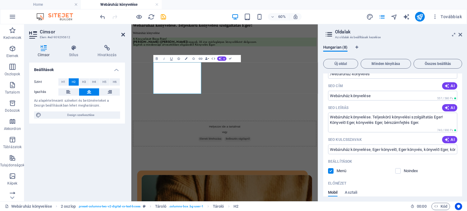
drag, startPoint x: 102, startPoint y: 11, endPoint x: 122, endPoint y: 36, distance: 31.3
click at [122, 36] on icon at bounding box center [123, 34] width 4 height 5
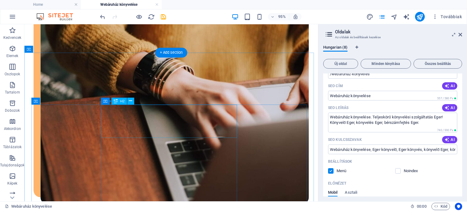
scroll to position [881, 0]
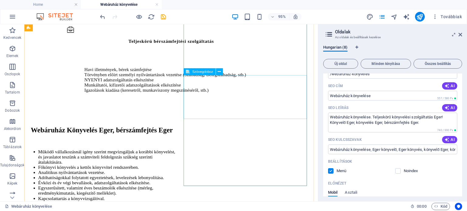
scroll to position [1406, 0]
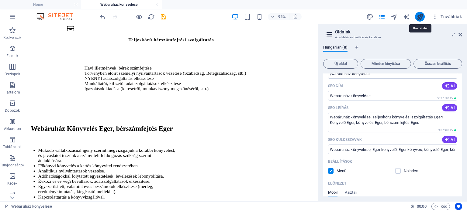
click at [420, 15] on icon "publish" at bounding box center [419, 16] width 7 height 7
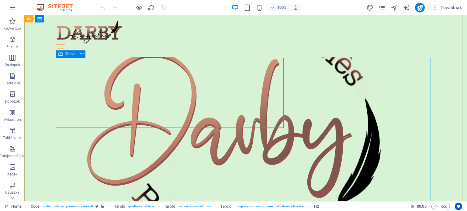
scroll to position [91, 0]
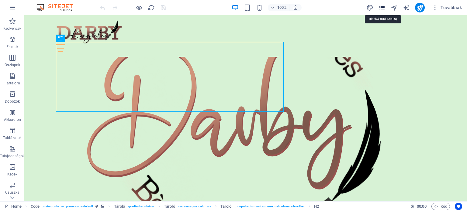
click at [384, 8] on icon "pages" at bounding box center [381, 7] width 7 height 7
